Goal: Task Accomplishment & Management: Use online tool/utility

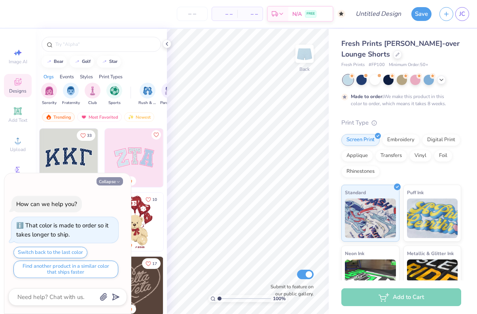
click at [115, 182] on button "Collapse" at bounding box center [110, 181] width 27 height 8
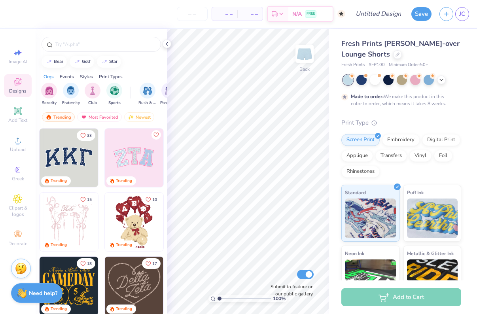
click at [104, 170] on img at bounding box center [75, 158] width 59 height 59
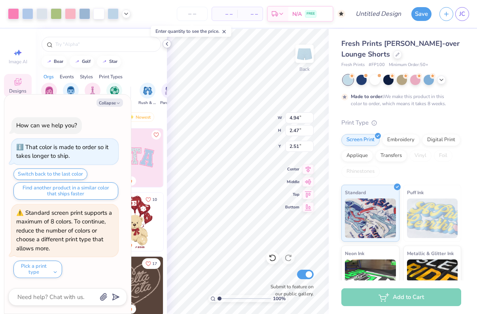
click at [167, 44] on icon at bounding box center [167, 44] width 6 height 6
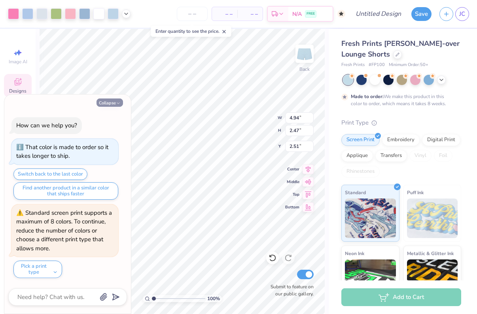
click at [118, 104] on icon "button" at bounding box center [118, 103] width 5 height 5
type textarea "x"
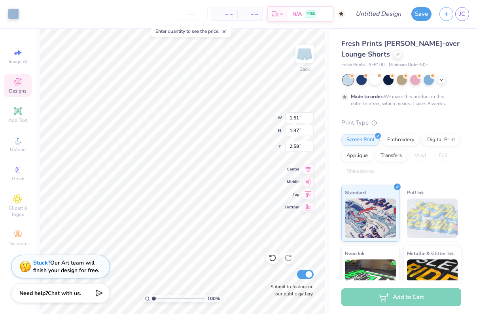
type input "4.85"
type input "2.39"
type input "2.55"
click at [84, 266] on div "Stuck? Our Art team will finish your design for free." at bounding box center [66, 265] width 66 height 15
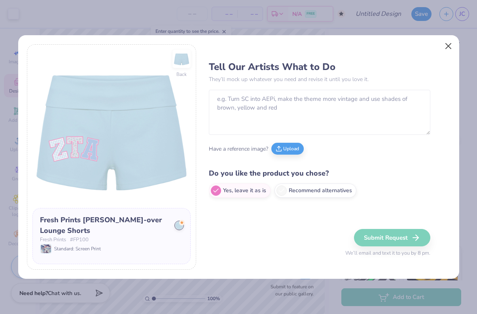
click at [452, 45] on button "Close" at bounding box center [448, 46] width 15 height 15
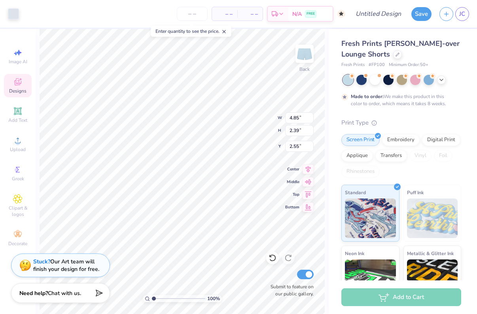
type input "1.51"
type input "1.97"
type input "2.58"
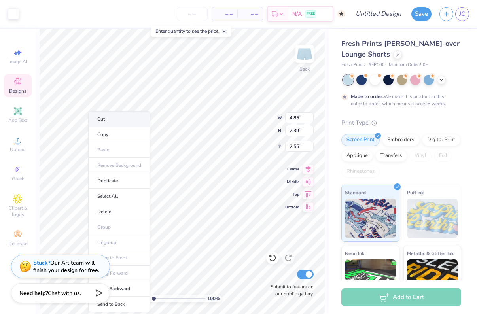
click at [115, 116] on li "Cut" at bounding box center [119, 119] width 62 height 16
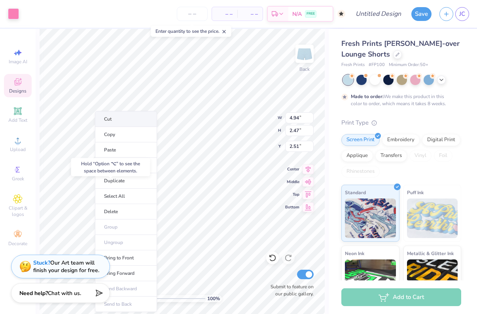
click at [121, 123] on li "Cut" at bounding box center [126, 119] width 62 height 16
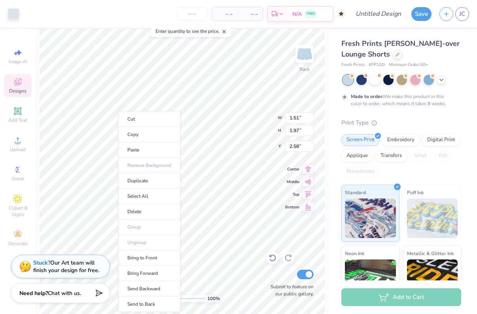
click at [273, 258] on icon at bounding box center [273, 258] width 8 height 8
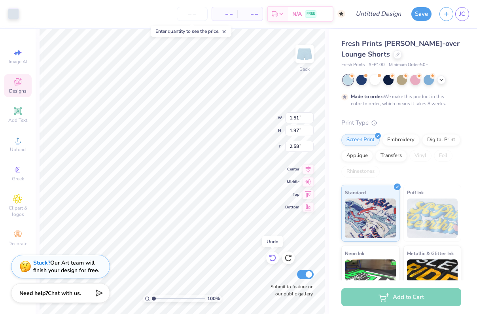
click at [273, 258] on icon at bounding box center [273, 258] width 8 height 8
type input "1.79"
type input "2.23"
type input "2.67"
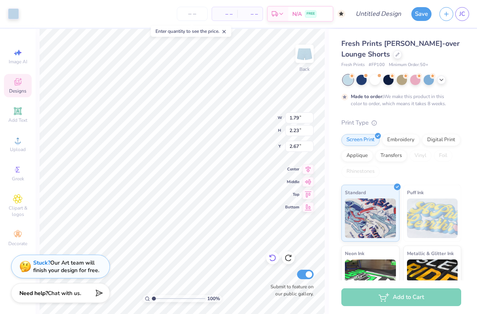
type input "4.94"
type input "2.47"
type input "2.51"
click at [23, 210] on span "Clipart & logos" at bounding box center [18, 211] width 28 height 13
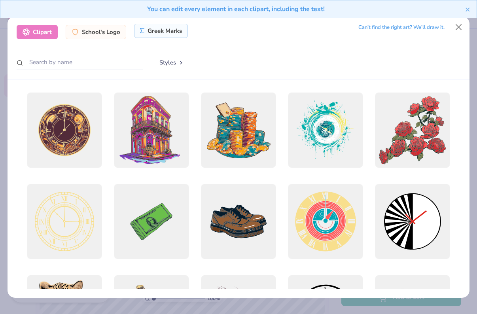
click at [155, 30] on div "Greek Marks" at bounding box center [161, 31] width 54 height 14
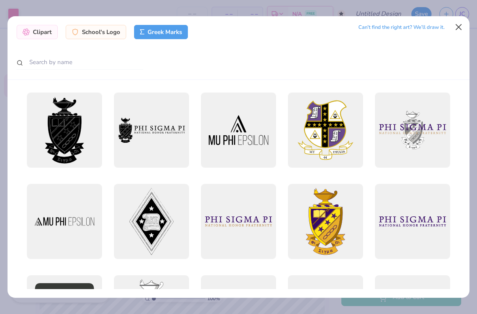
click at [460, 27] on button "Close" at bounding box center [459, 26] width 15 height 15
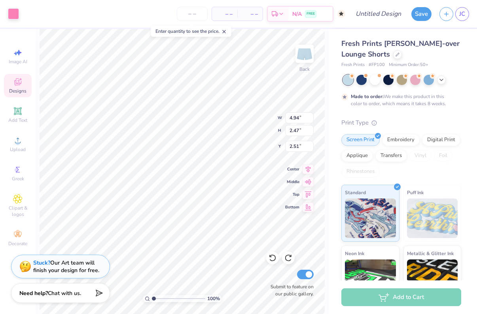
click at [17, 86] on icon at bounding box center [17, 81] width 9 height 9
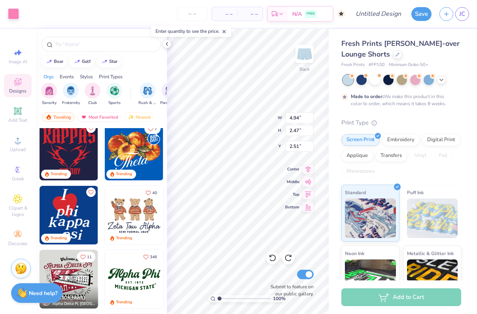
scroll to position [304, 0]
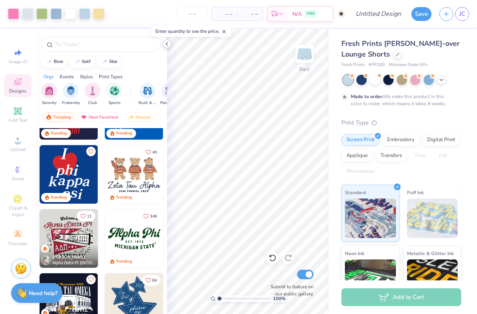
click at [169, 43] on icon at bounding box center [167, 44] width 6 height 6
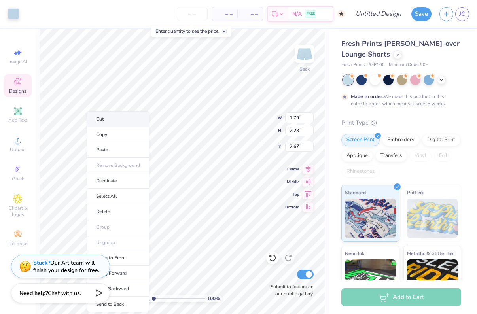
click at [118, 123] on li "Cut" at bounding box center [118, 119] width 62 height 16
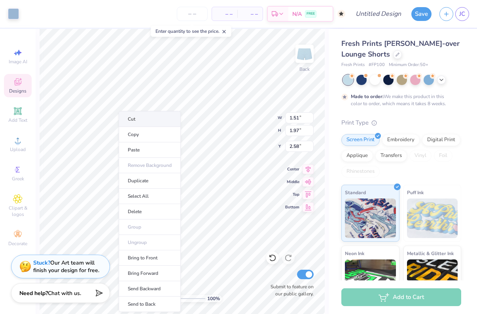
click at [144, 120] on li "Cut" at bounding box center [150, 119] width 62 height 16
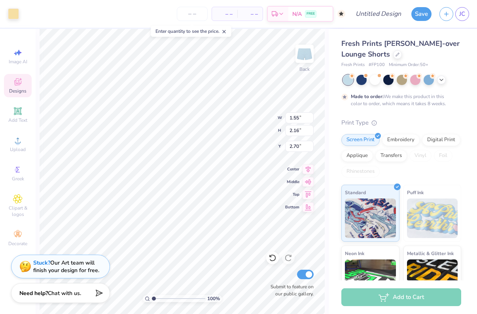
type input "2.67"
type input "2.76"
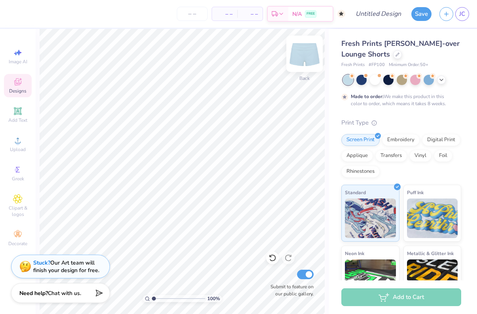
click at [300, 54] on img at bounding box center [305, 54] width 32 height 32
click at [22, 116] on div "Add Text" at bounding box center [18, 114] width 28 height 23
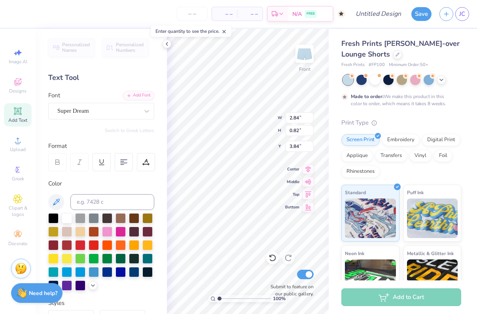
scroll to position [0, 0]
type textarea "THETA"
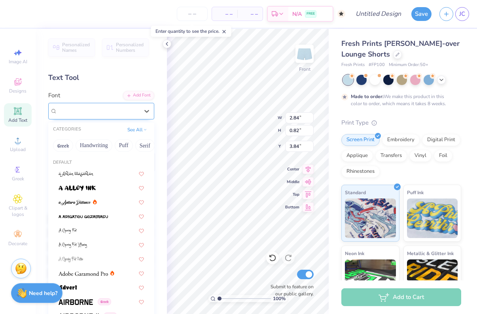
click at [132, 108] on div "Super Dream" at bounding box center [98, 111] width 83 height 12
click at [66, 146] on button "Greek" at bounding box center [63, 145] width 20 height 13
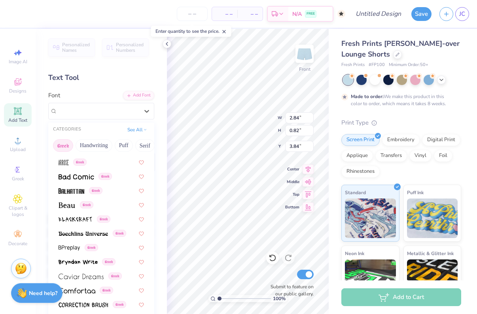
scroll to position [68, 0]
click at [75, 179] on img at bounding box center [77, 178] width 36 height 6
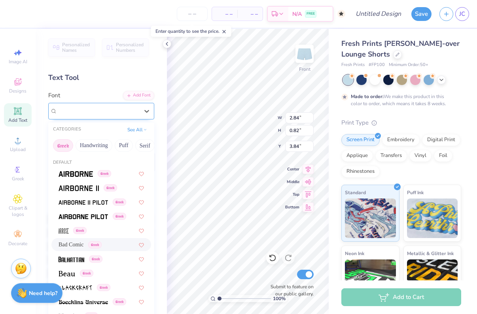
click at [83, 110] on span "Bad Comic" at bounding box center [70, 110] width 27 height 9
click at [84, 114] on span "Bad Comic" at bounding box center [70, 110] width 27 height 9
click at [82, 265] on div "Greek" at bounding box center [101, 259] width 100 height 13
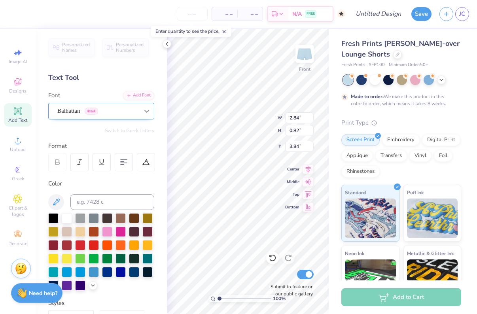
click at [143, 113] on icon at bounding box center [147, 111] width 8 height 8
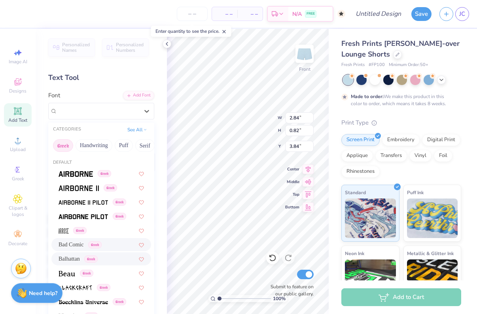
scroll to position [52, 0]
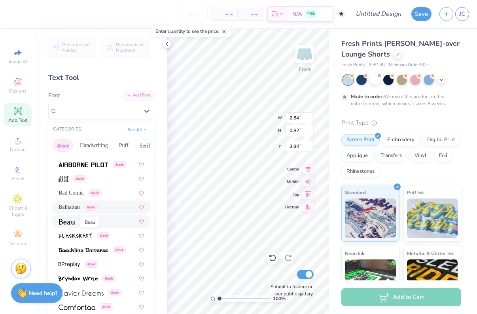
click at [72, 225] on img at bounding box center [67, 222] width 17 height 6
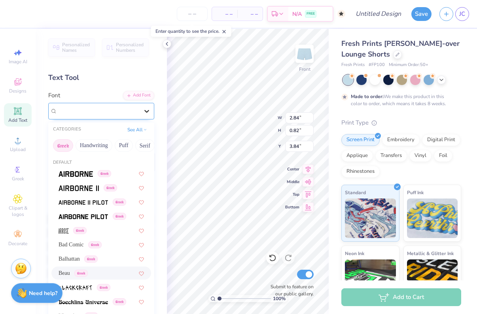
click at [143, 104] on div at bounding box center [147, 111] width 14 height 14
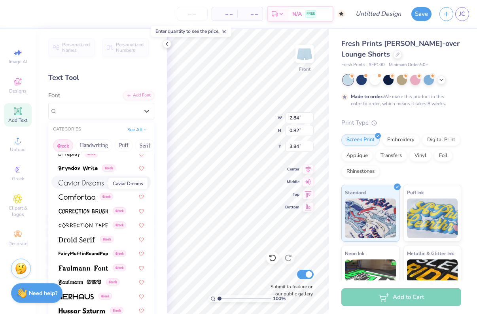
scroll to position [162, 0]
click at [85, 200] on img at bounding box center [77, 198] width 37 height 6
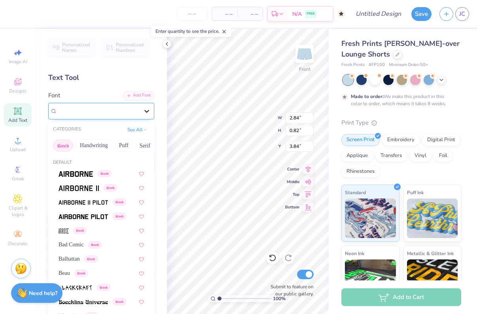
click at [141, 118] on div at bounding box center [147, 111] width 14 height 14
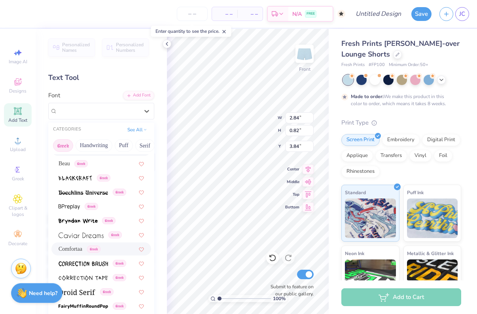
scroll to position [108, 0]
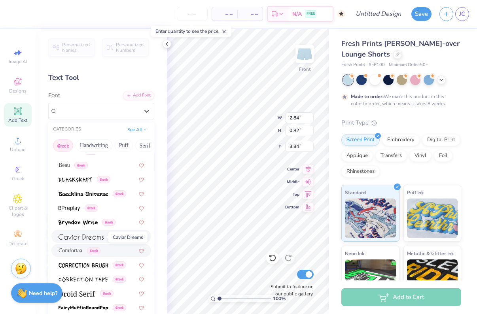
click at [82, 241] on span at bounding box center [81, 236] width 45 height 8
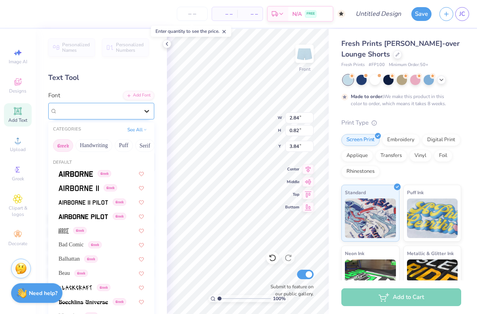
click at [142, 110] on div at bounding box center [147, 111] width 14 height 14
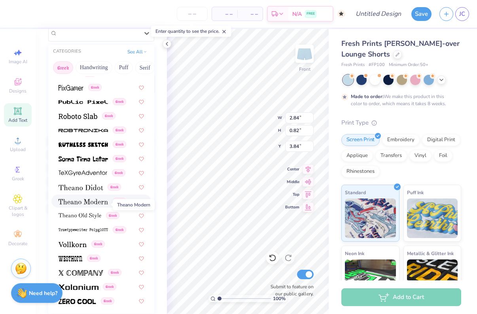
scroll to position [75, 0]
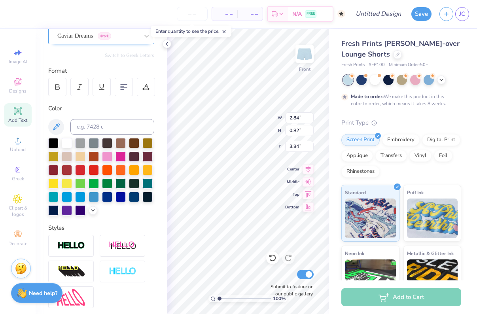
click at [139, 36] on div "Caviar Dreams Greek" at bounding box center [98, 36] width 83 height 12
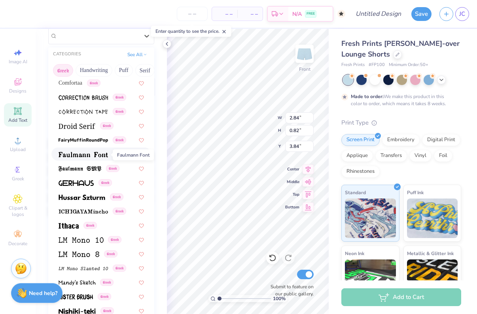
scroll to position [202, 0]
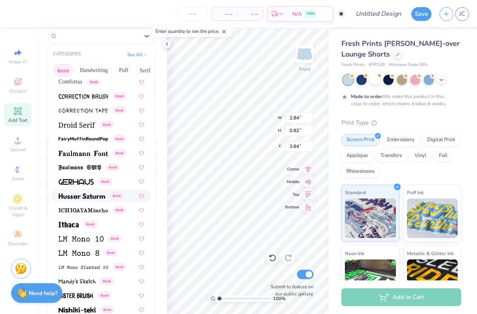
click at [92, 198] on img at bounding box center [82, 197] width 47 height 6
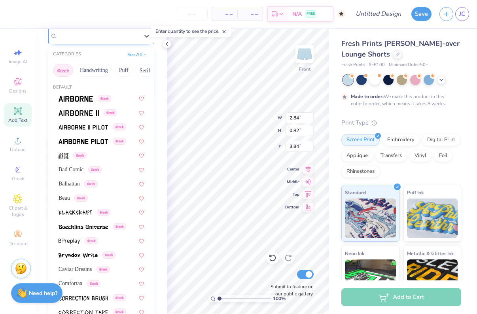
click at [139, 41] on div "Hussar Szturm Greek" at bounding box center [98, 36] width 83 height 12
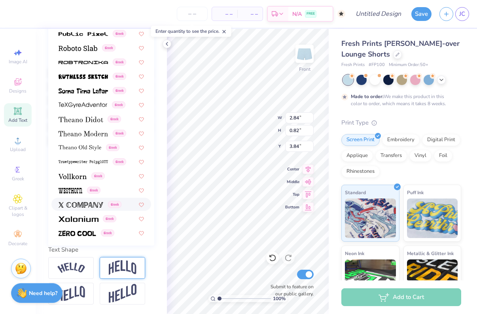
scroll to position [146, 0]
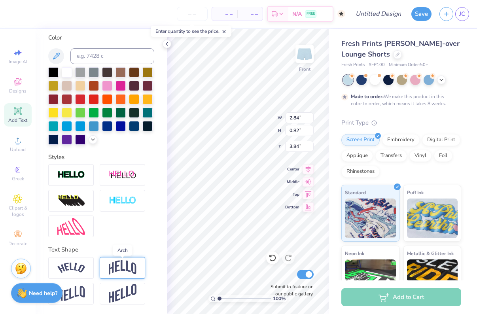
click at [118, 271] on img at bounding box center [123, 267] width 28 height 15
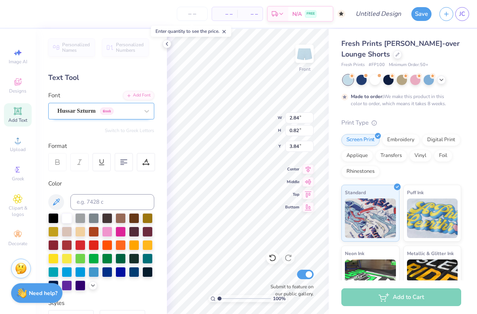
scroll to position [0, 0]
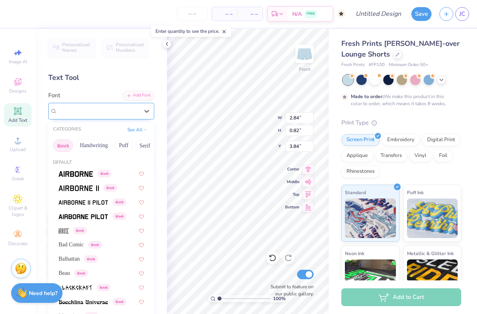
click at [104, 113] on div "Hussar Szturm Greek" at bounding box center [98, 111] width 83 height 12
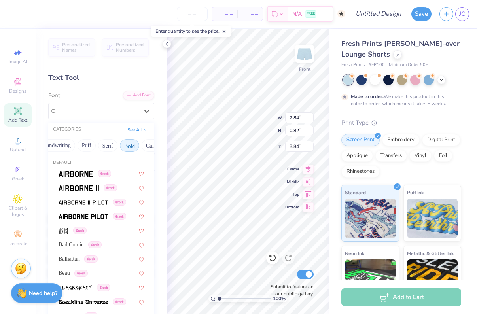
click at [135, 147] on button "Bold" at bounding box center [129, 145] width 19 height 13
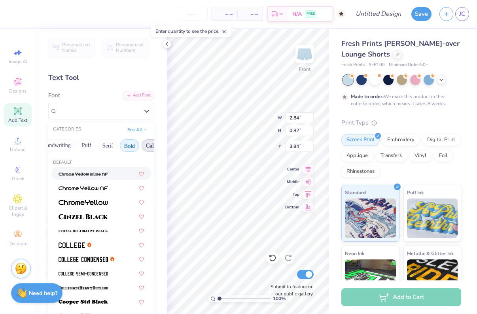
click at [152, 145] on button "Calligraphy" at bounding box center [159, 145] width 35 height 13
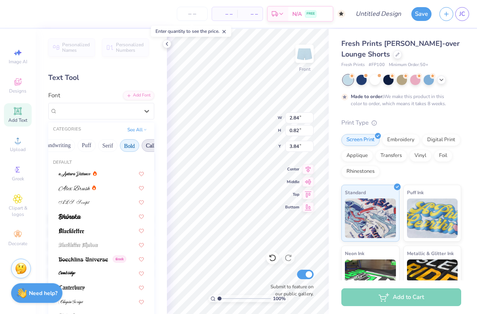
click at [127, 146] on button "Bold" at bounding box center [129, 145] width 19 height 13
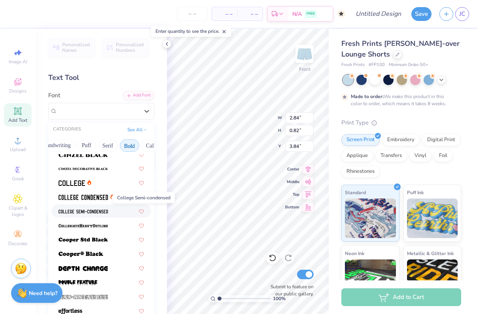
scroll to position [84, 0]
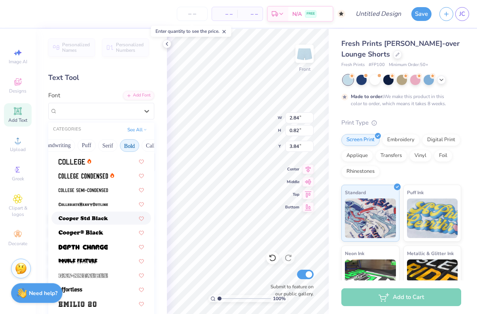
click at [106, 217] on img at bounding box center [83, 219] width 49 height 6
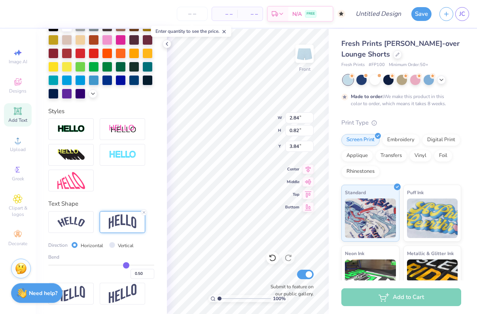
scroll to position [192, 0]
type input "0.54"
type input "0.55"
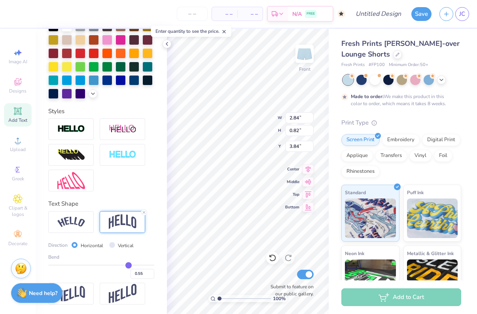
type input "0.56"
type input "0.57"
type input "0.58"
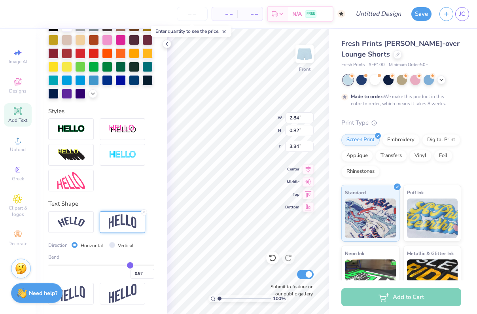
type input "0.58"
type input "0.59"
type input "0.6"
type input "0.60"
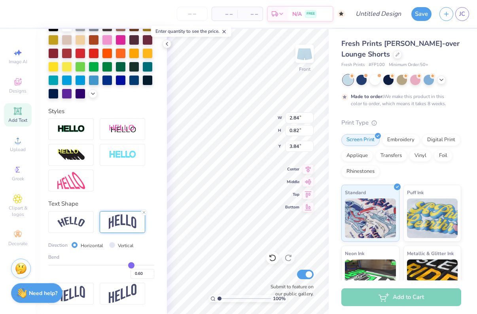
type input "0.61"
type input "0.62"
type input "0.63"
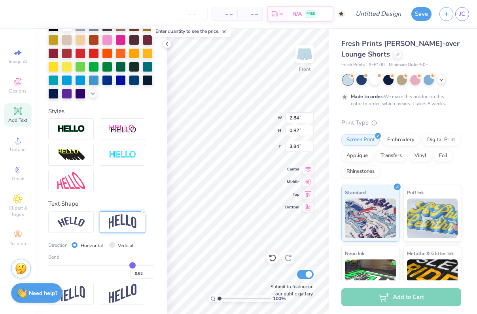
type input "0.63"
type input "0.64"
type input "0.65"
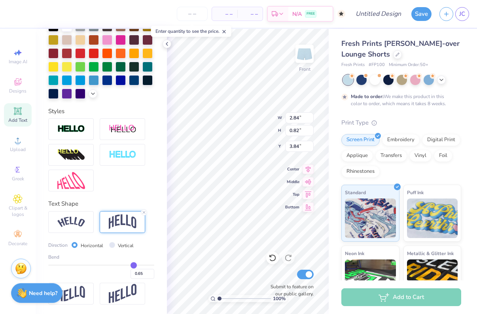
type input "0.66"
type input "0.67"
type input "0.68"
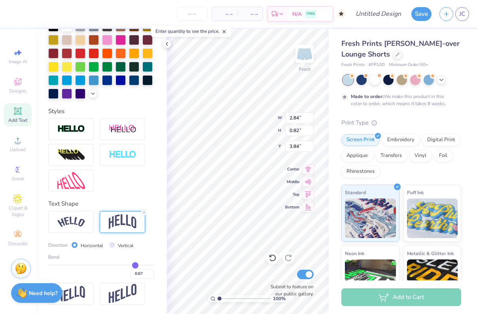
type input "0.68"
type input "0.69"
type input "0.7"
type input "0.70"
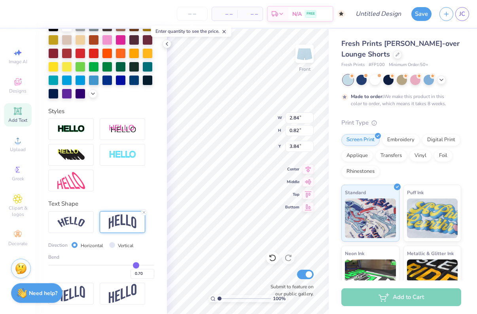
type input "0.71"
type input "0.72"
type input "0.73"
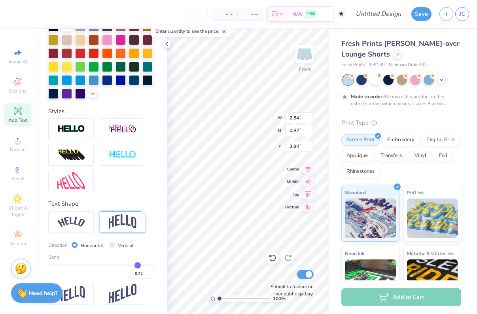
type input "0.73"
drag, startPoint x: 128, startPoint y: 264, endPoint x: 138, endPoint y: 266, distance: 9.6
click at [138, 266] on input "range" at bounding box center [101, 265] width 106 height 1
type input "0.71"
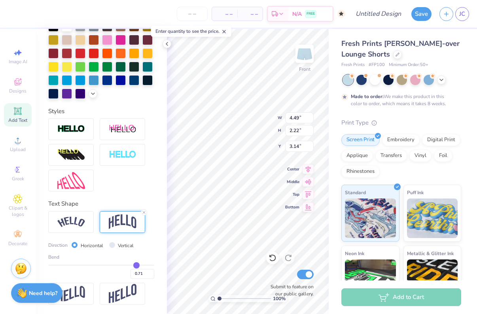
type input "0.69"
type input "0.67"
type input "0.62"
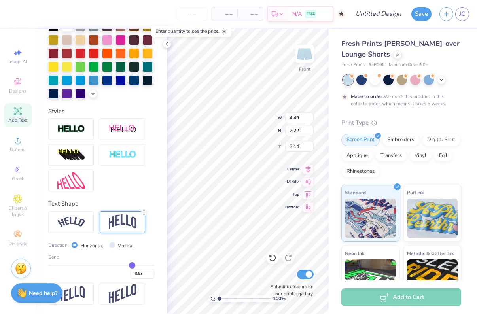
type input "0.62"
type input "0.6"
type input "0.60"
type input "0.58"
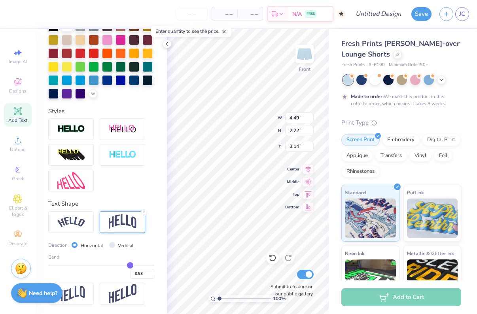
type input "0.56"
type input "0.55"
type input "0.53"
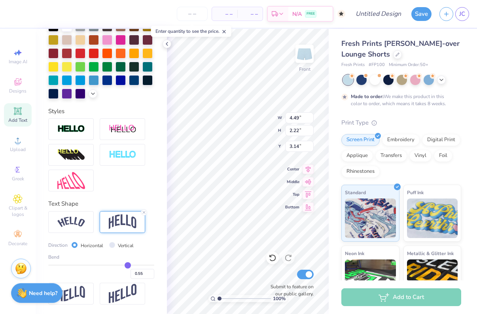
type input "0.53"
type input "0.52"
type input "0.51"
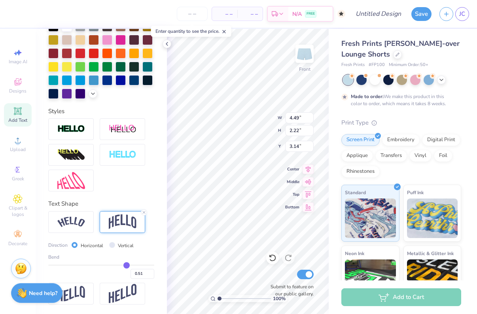
type input "0.5"
type input "0.50"
type input "0.49"
type input "0.48"
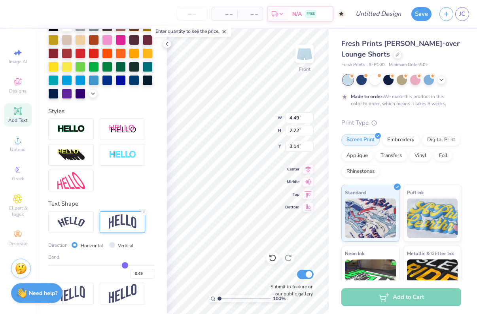
type input "0.48"
type input "0.47"
type input "0.46"
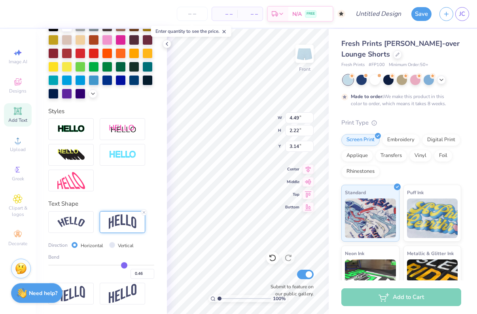
type input "0.45"
type input "0.44"
type input "0.43"
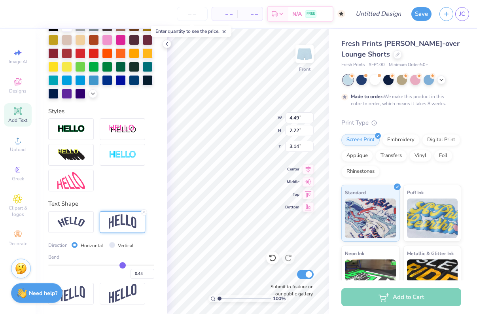
type input "0.43"
type input "0.42"
type input "0.41"
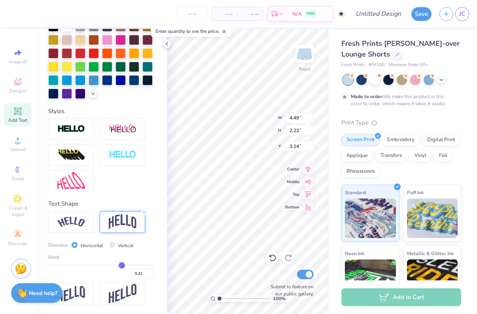
drag, startPoint x: 138, startPoint y: 264, endPoint x: 122, endPoint y: 265, distance: 15.9
type input "0.41"
click at [122, 265] on input "range" at bounding box center [101, 265] width 106 height 1
type input "1.54"
type input "3.48"
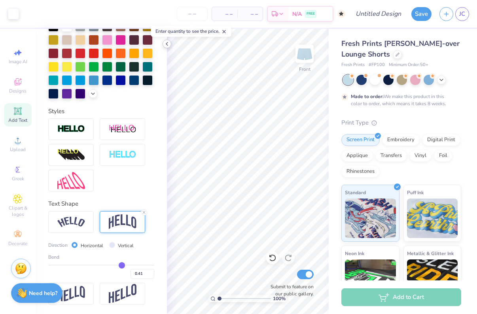
click at [167, 47] on div at bounding box center [167, 44] width 9 height 9
click at [169, 44] on icon at bounding box center [167, 44] width 6 height 6
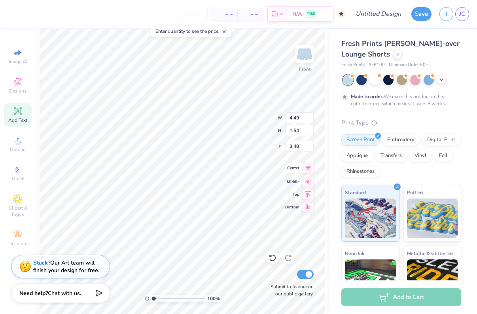
click at [288, 167] on div "100 % Front W 4.49 4.49 " H 1.54 1.54 " Y 3.48 3.48 " Center Middle Top Bottom …" at bounding box center [182, 171] width 293 height 285
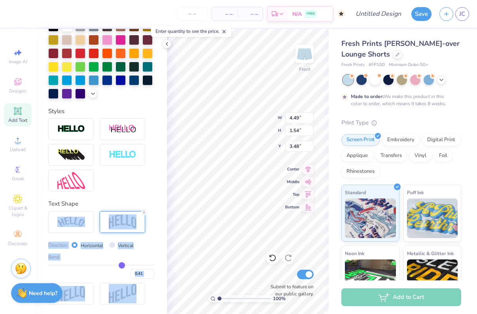
click at [197, 204] on div "– – Per Item – – Total Est. Delivery N/A FREE Design Title Save JC Image AI Des…" at bounding box center [238, 157] width 477 height 314
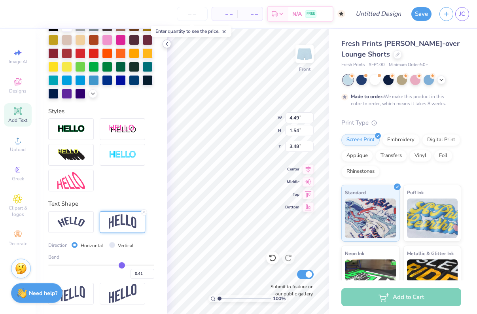
click at [170, 45] on icon at bounding box center [167, 44] width 6 height 6
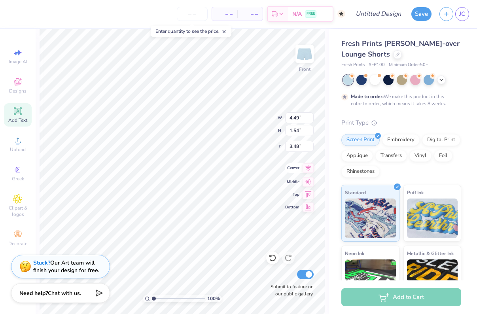
click at [308, 167] on icon at bounding box center [308, 167] width 11 height 9
click at [331, 176] on div "– – Per Item – – Total Est. Delivery N/A FREE Design Title Save JC Image AI Des…" at bounding box center [238, 157] width 477 height 314
click at [21, 180] on span "Greek" at bounding box center [18, 179] width 12 height 6
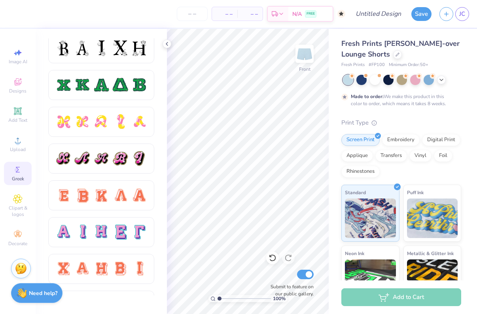
scroll to position [489, 0]
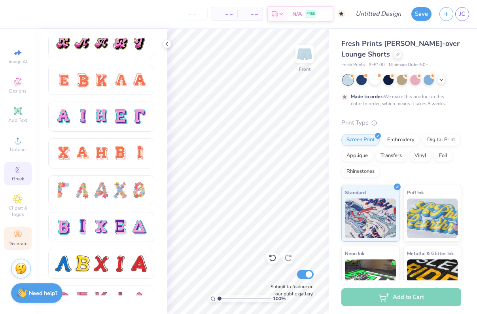
click at [19, 240] on div "Decorate" at bounding box center [18, 238] width 28 height 23
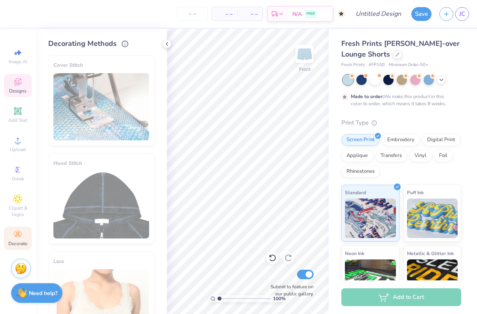
click at [21, 82] on icon at bounding box center [17, 81] width 9 height 9
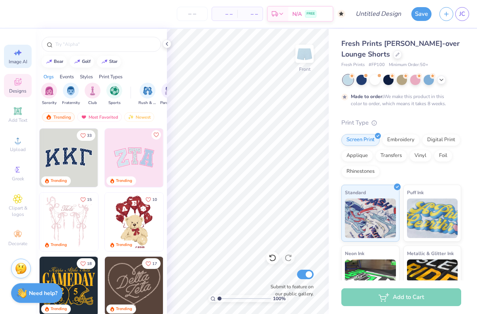
click at [20, 57] on div "Image AI" at bounding box center [18, 56] width 28 height 23
select select "4"
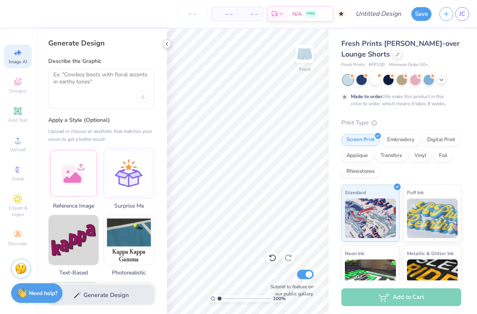
click at [165, 46] on icon at bounding box center [167, 44] width 6 height 6
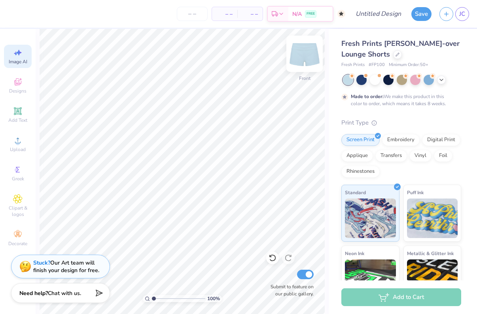
click at [313, 57] on img at bounding box center [305, 54] width 32 height 32
click at [15, 55] on icon at bounding box center [17, 52] width 9 height 9
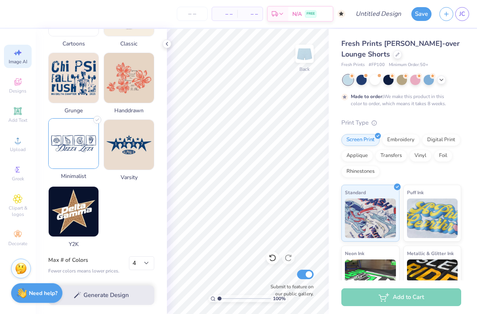
scroll to position [367, 0]
click at [82, 160] on img at bounding box center [74, 144] width 50 height 50
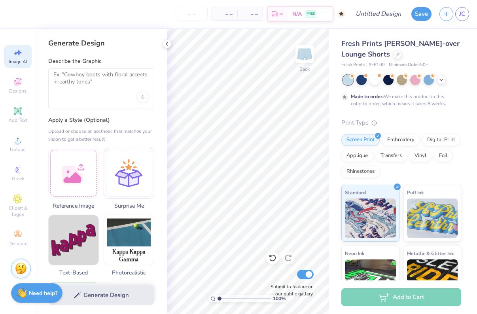
scroll to position [0, 0]
click at [97, 70] on div at bounding box center [101, 88] width 106 height 40
click at [98, 87] on textarea at bounding box center [101, 81] width 96 height 20
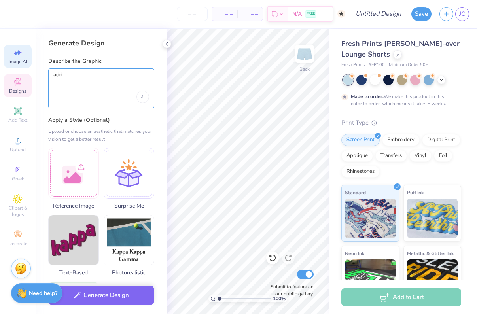
type textarea "add"
click at [20, 86] on icon at bounding box center [17, 81] width 9 height 9
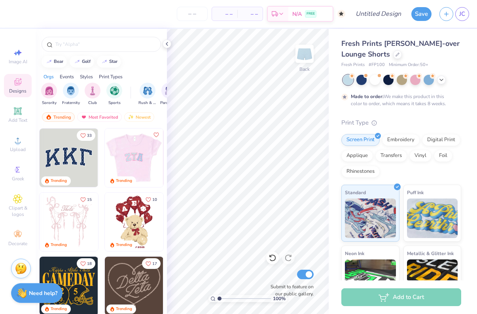
click at [150, 167] on img at bounding box center [133, 158] width 59 height 59
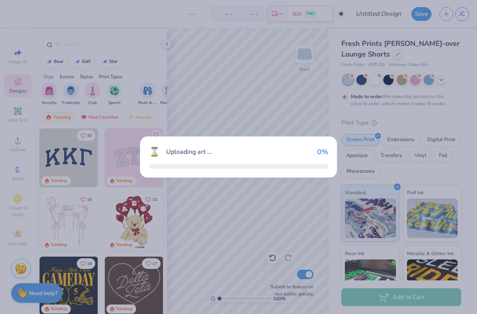
click at [150, 167] on div "⌛ Uploading art ... 0 %" at bounding box center [238, 157] width 197 height 41
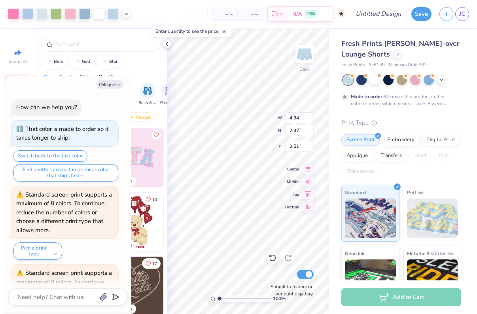
scroll to position [58, 0]
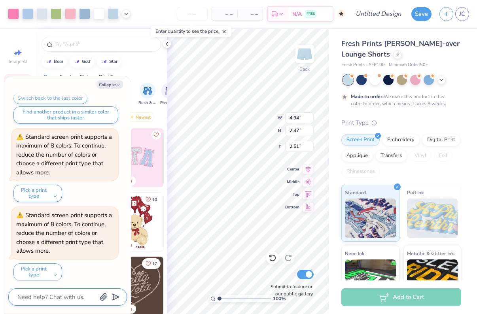
click at [49, 298] on textarea at bounding box center [57, 297] width 80 height 10
type textarea "x"
type textarea "s"
type textarea "x"
type textarea "sw"
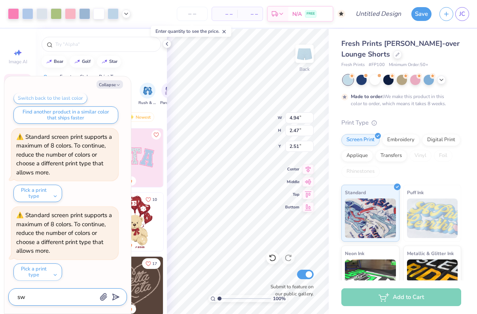
type textarea "x"
type textarea "swi"
type textarea "x"
type textarea "swit"
type textarea "x"
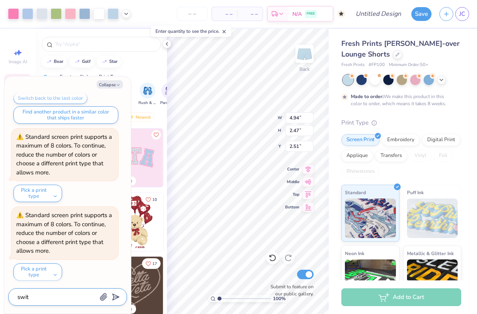
type textarea "switc"
type textarea "x"
type textarea "switch"
type textarea "x"
type textarea "switch"
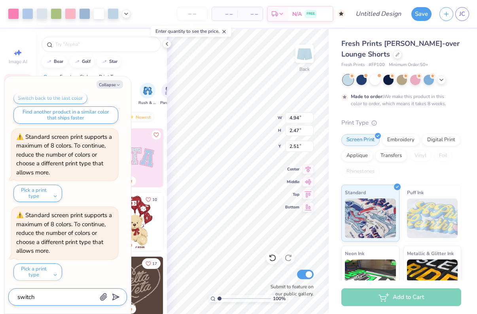
type textarea "x"
type textarea "switch t"
type textarea "x"
type textarea "switch th"
type textarea "x"
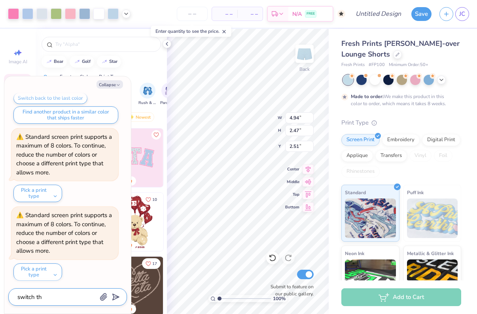
type textarea "switch the"
type textarea "x"
type textarea "switch the"
type textarea "x"
type textarea "switch the z"
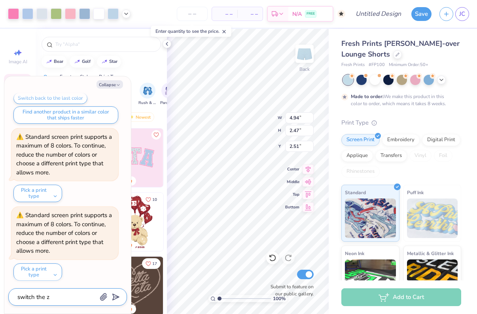
type textarea "x"
type textarea "switch the zt"
type textarea "x"
type textarea "switch the zta"
type textarea "x"
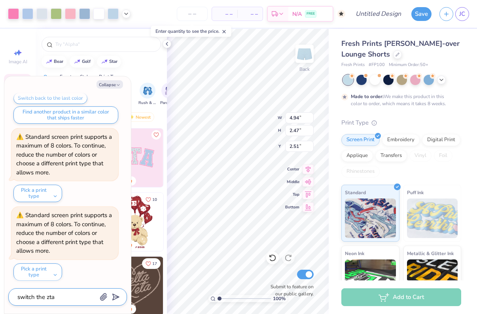
type textarea "switch the zta"
type textarea "x"
type textarea "switch the zta t"
type textarea "x"
type textarea "switch the zta to"
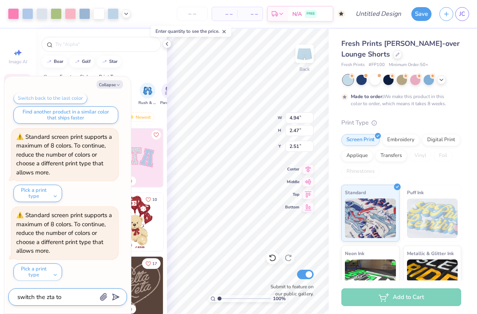
type textarea "x"
type textarea "switch the zta to"
type textarea "x"
type textarea "switch the zta to t"
type textarea "x"
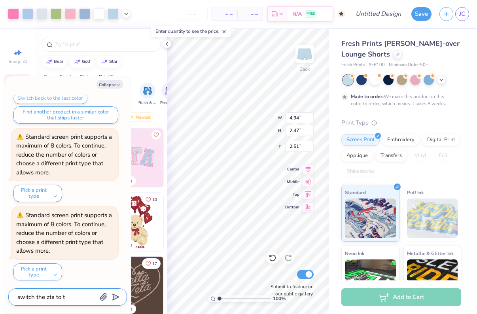
type textarea "switch the zta to th"
type textarea "x"
type textarea "switch the zta to the"
type textarea "x"
type textarea "switch the zta to theta"
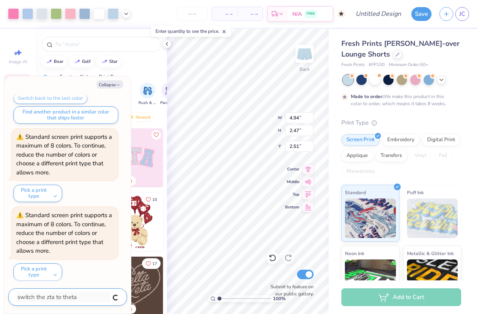
type textarea "x"
type textarea "switch the zta to theta"
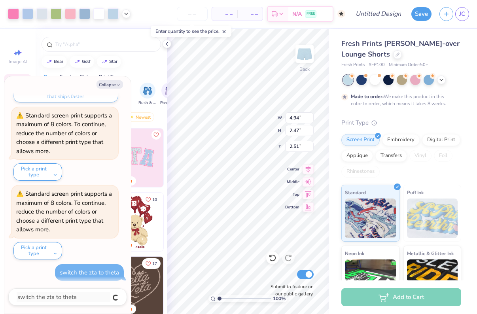
type textarea "x"
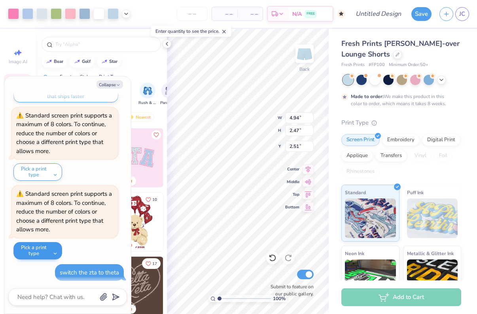
click at [51, 252] on button "Pick a print type" at bounding box center [37, 250] width 49 height 17
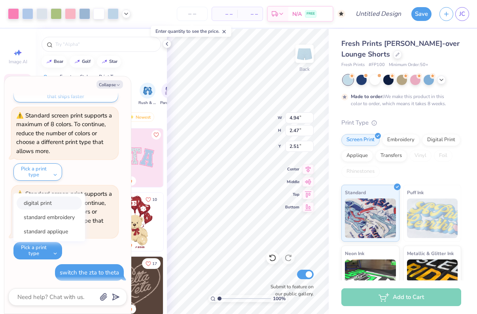
click at [61, 202] on button "digital print" at bounding box center [49, 203] width 65 height 13
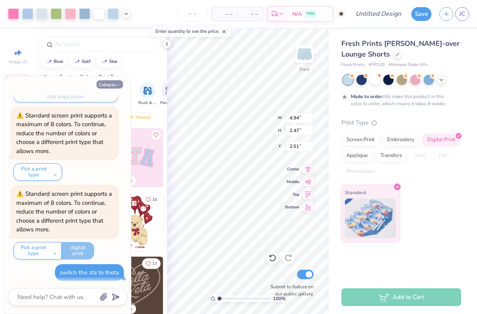
click at [117, 84] on icon "button" at bounding box center [118, 85] width 5 height 5
type textarea "x"
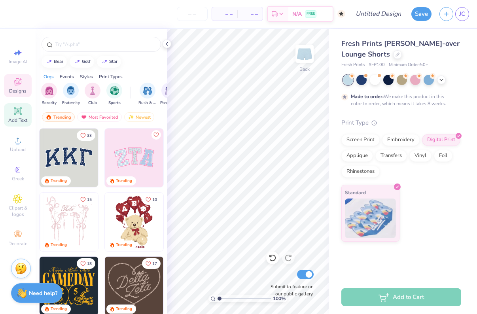
click at [19, 120] on span "Add Text" at bounding box center [17, 120] width 19 height 6
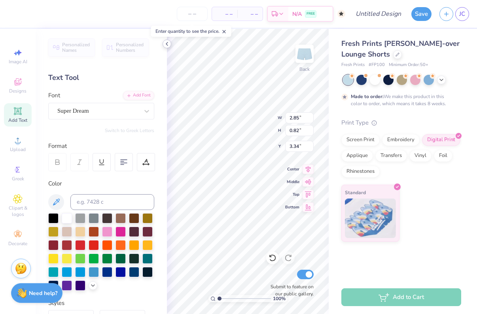
click at [168, 46] on polyline at bounding box center [167, 43] width 2 height 3
